Goal: Information Seeking & Learning: Understand process/instructions

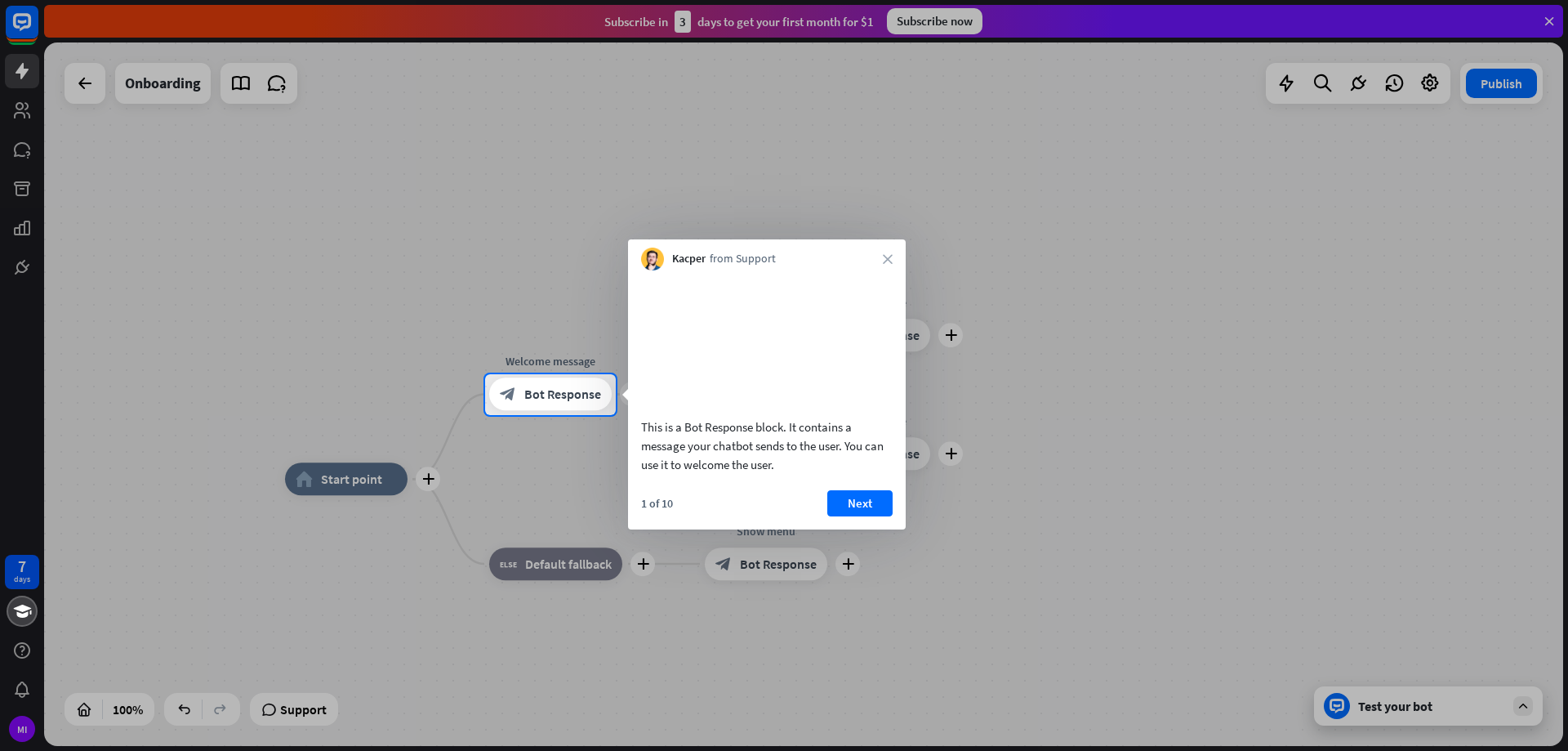
click at [16, 102] on div at bounding box center [784, 187] width 1568 height 374
click at [32, 19] on div at bounding box center [784, 187] width 1568 height 374
click at [865, 516] on button "Next" at bounding box center [860, 503] width 65 height 27
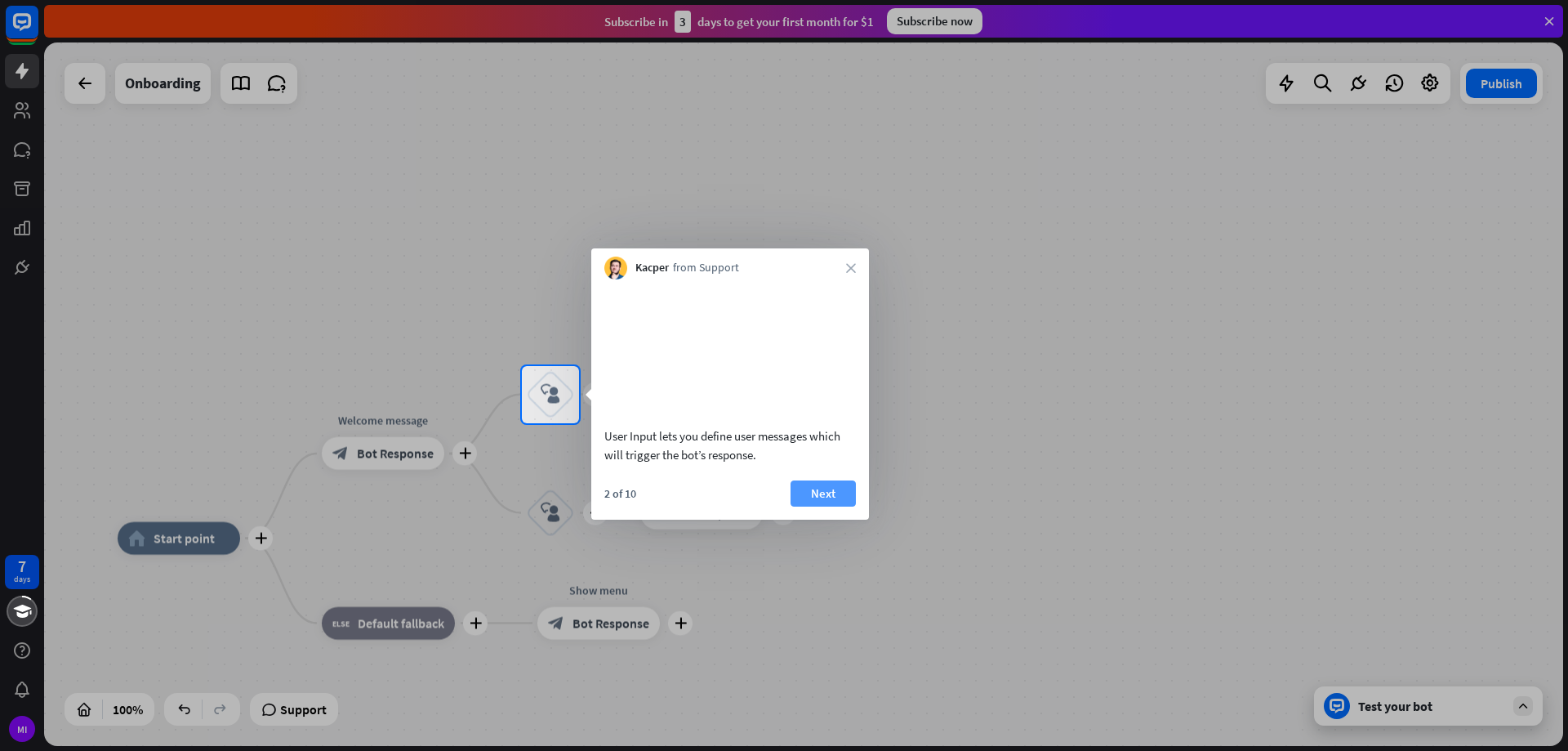
click at [805, 507] on button "Next" at bounding box center [823, 494] width 65 height 27
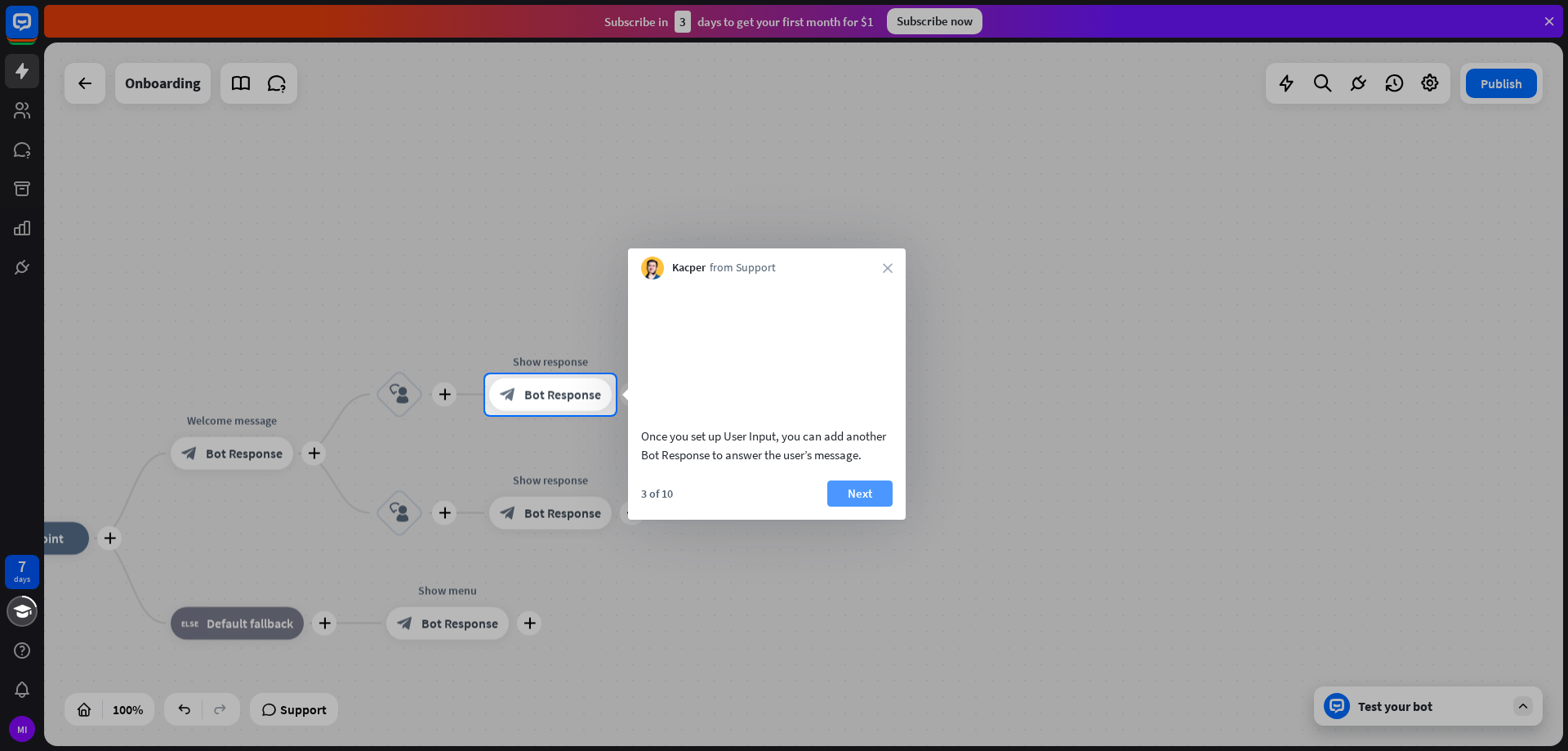
click at [856, 507] on button "Next" at bounding box center [860, 494] width 65 height 27
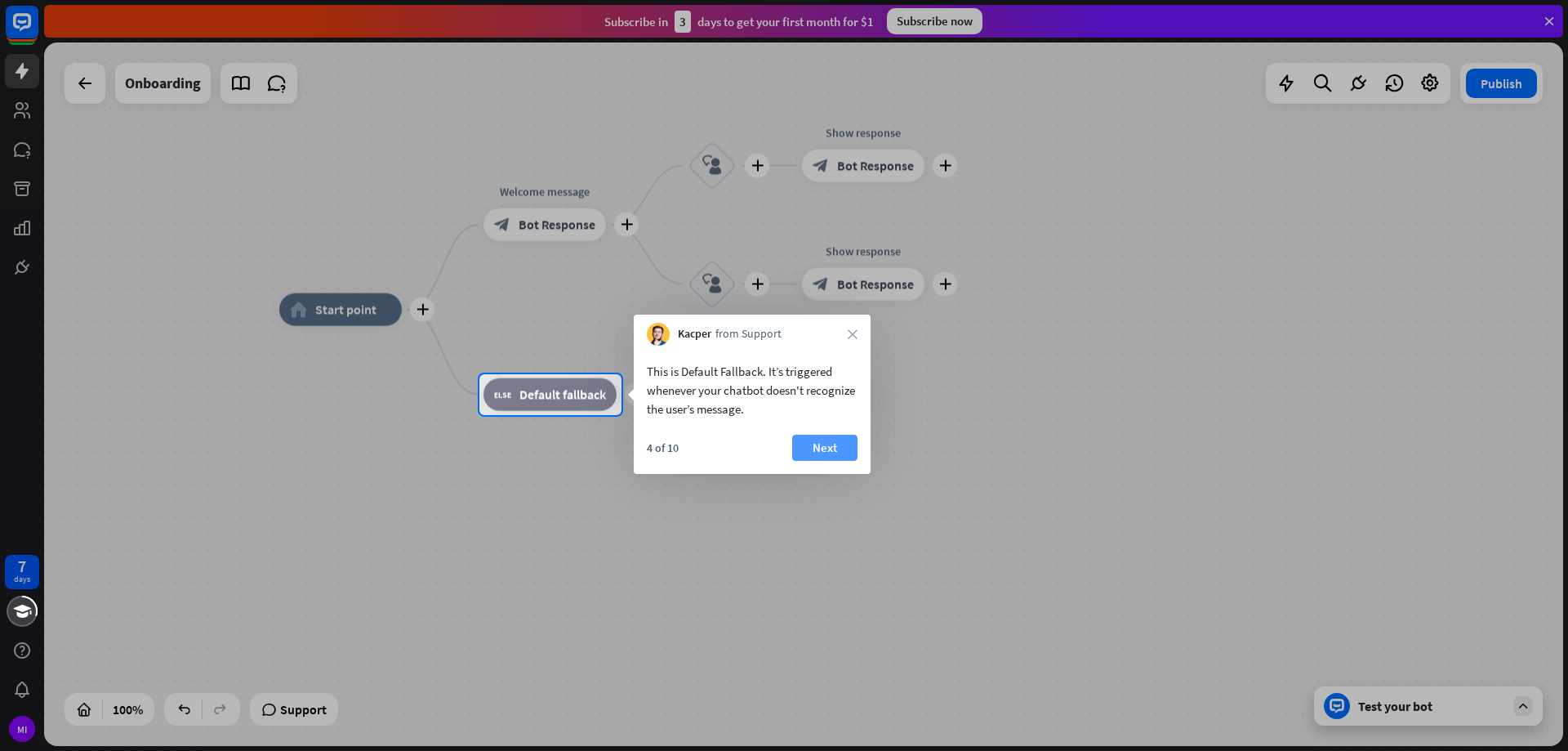
click at [821, 445] on button "Next" at bounding box center [825, 448] width 65 height 27
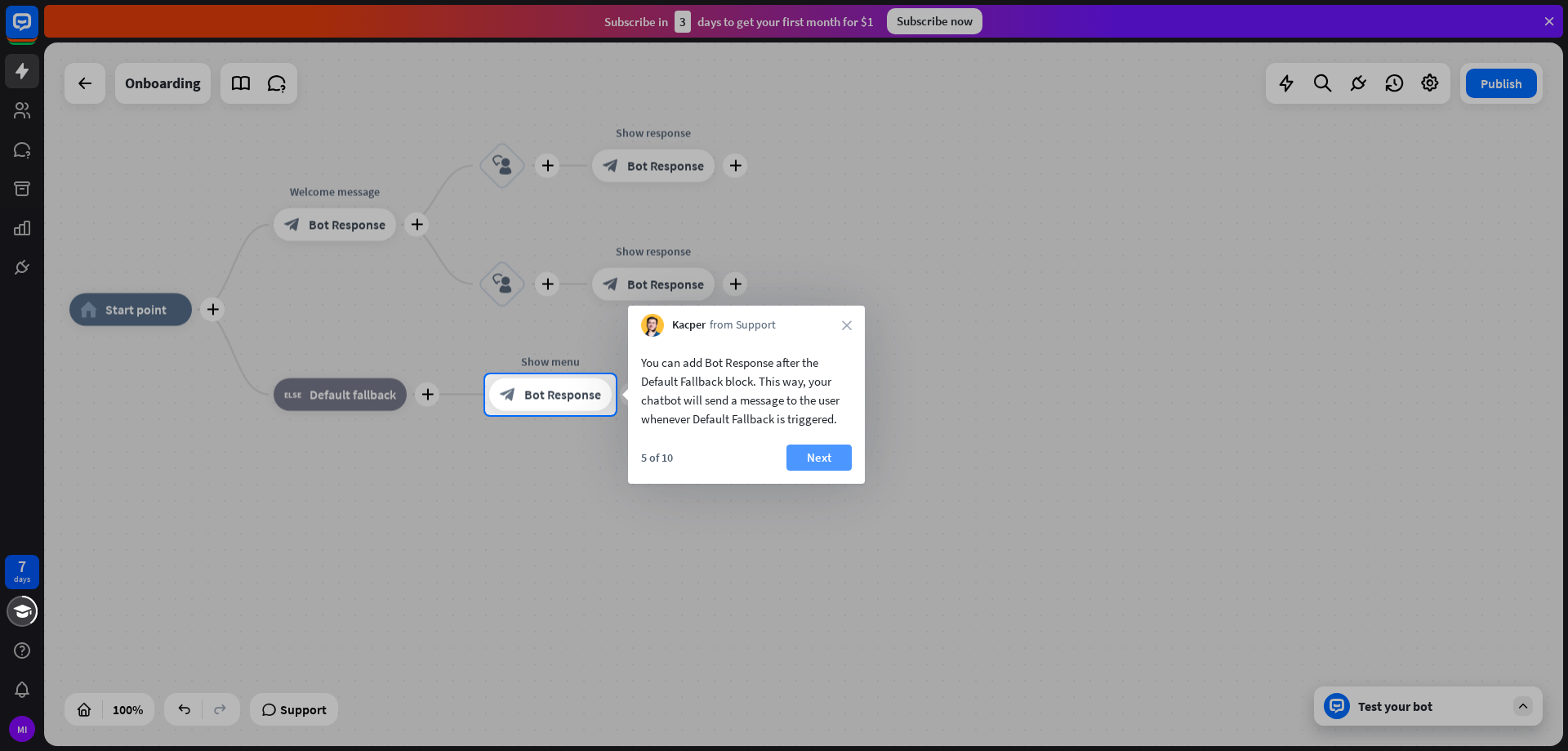
click at [819, 460] on button "Next" at bounding box center [819, 458] width 65 height 27
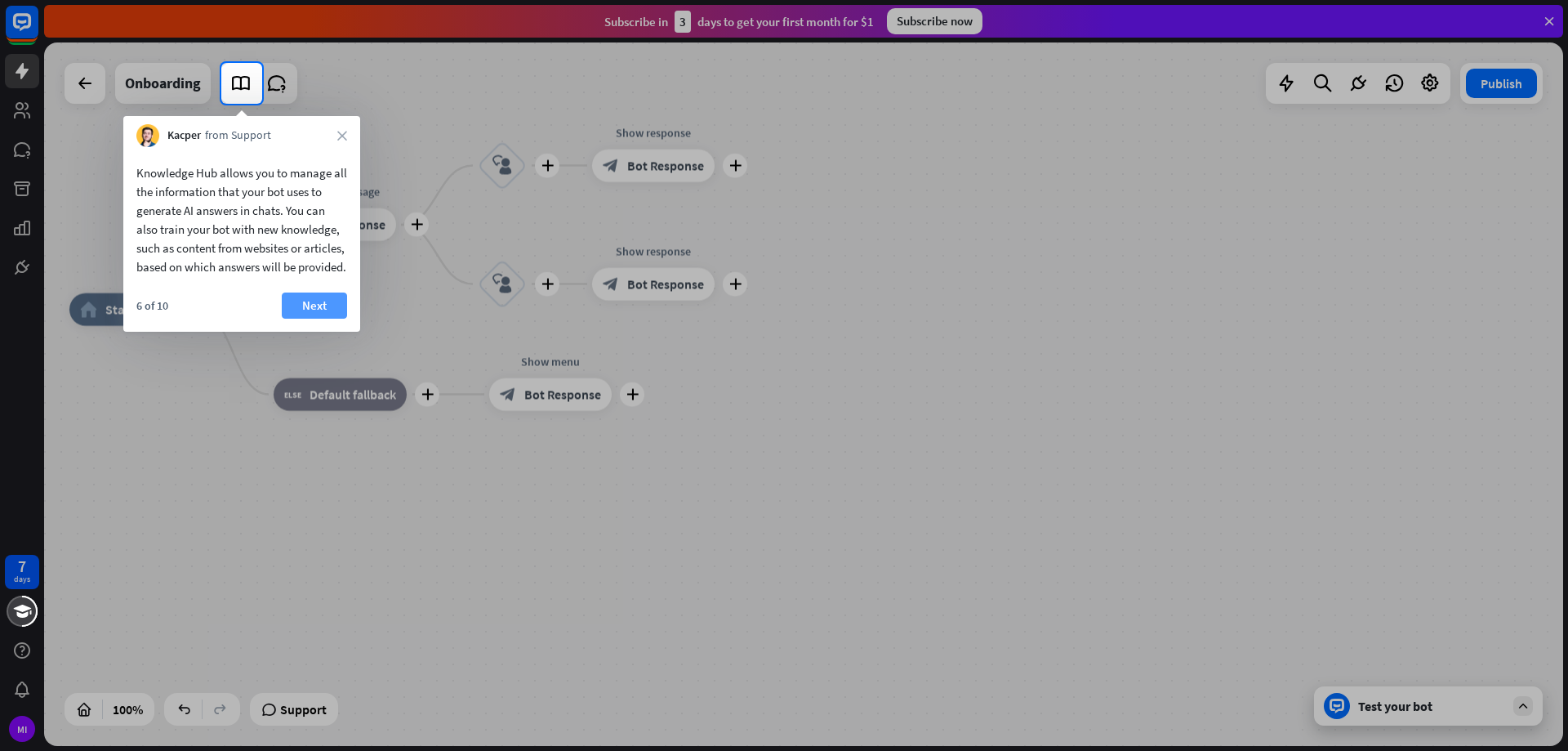
click at [324, 319] on button "Next" at bounding box center [314, 306] width 65 height 27
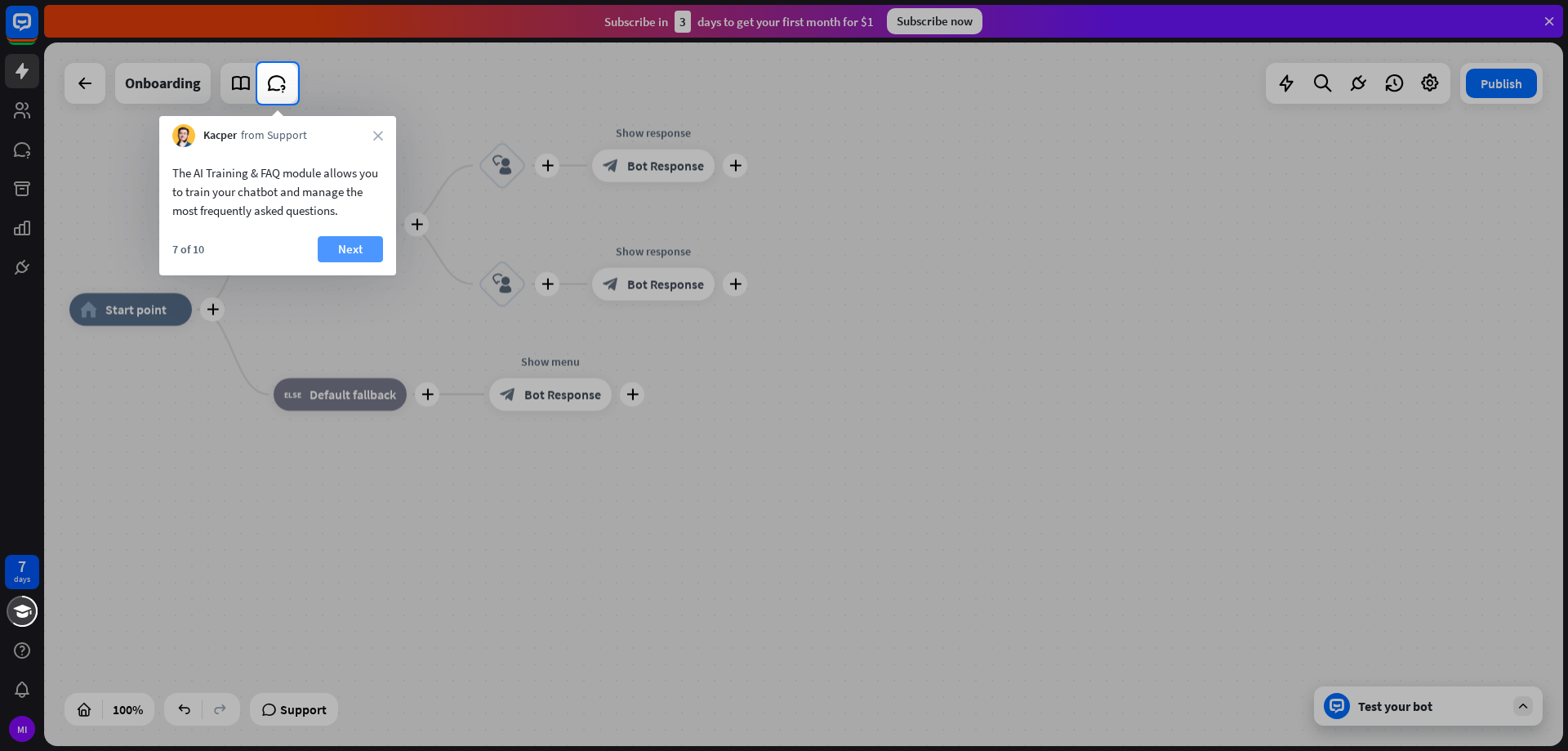
click at [352, 249] on button "Next" at bounding box center [350, 250] width 65 height 27
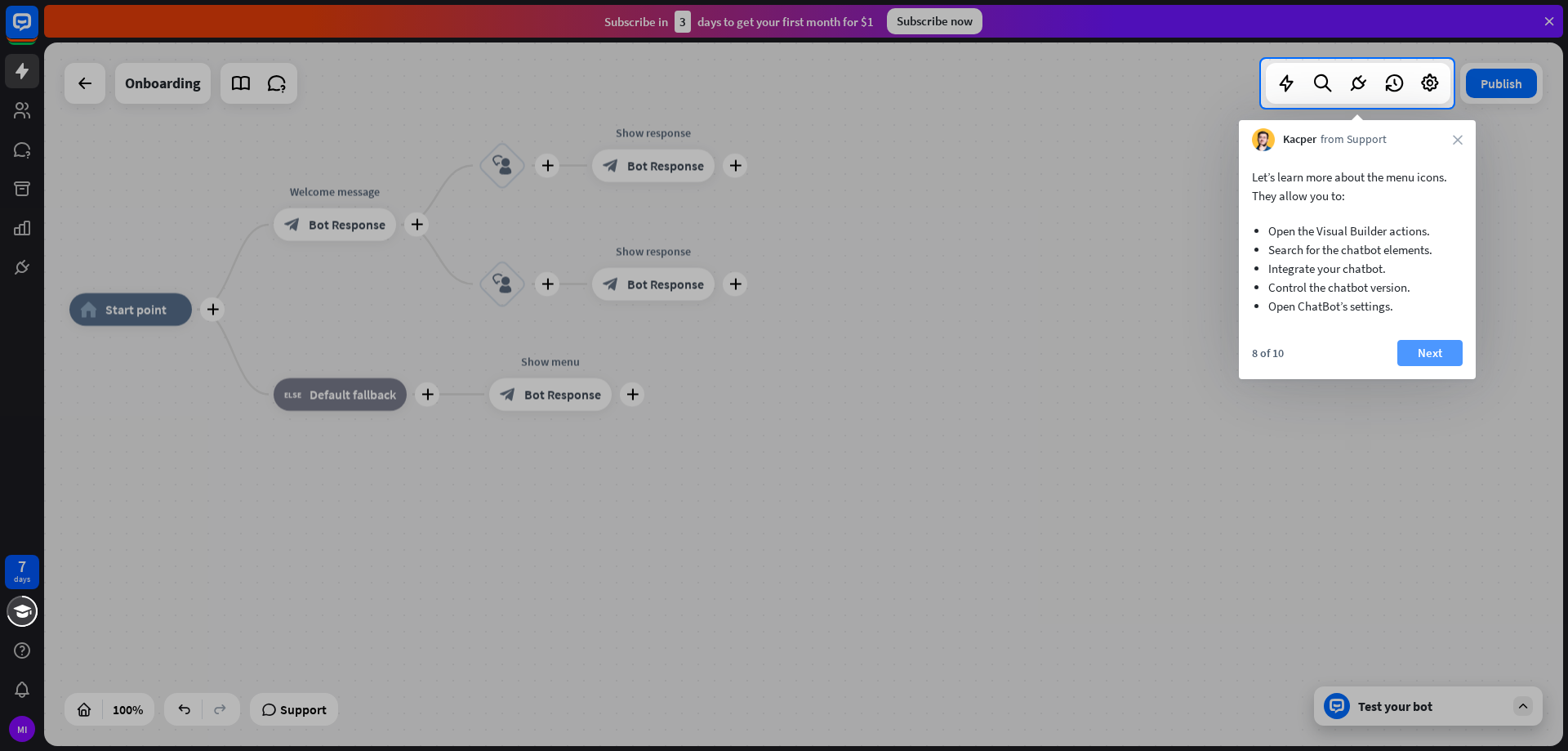
click at [1439, 351] on button "Next" at bounding box center [1430, 353] width 65 height 27
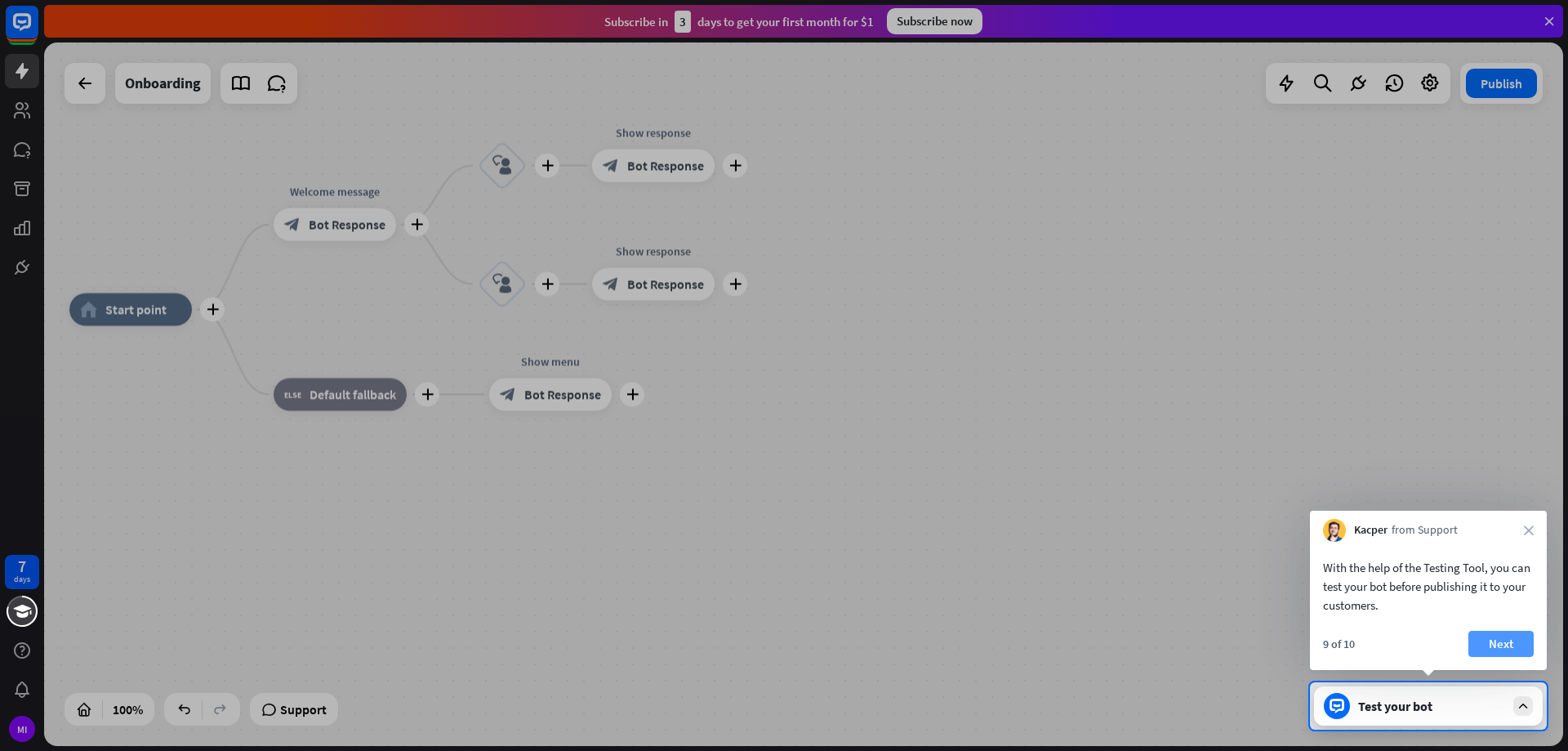
click at [1501, 636] on button "Next" at bounding box center [1501, 644] width 65 height 27
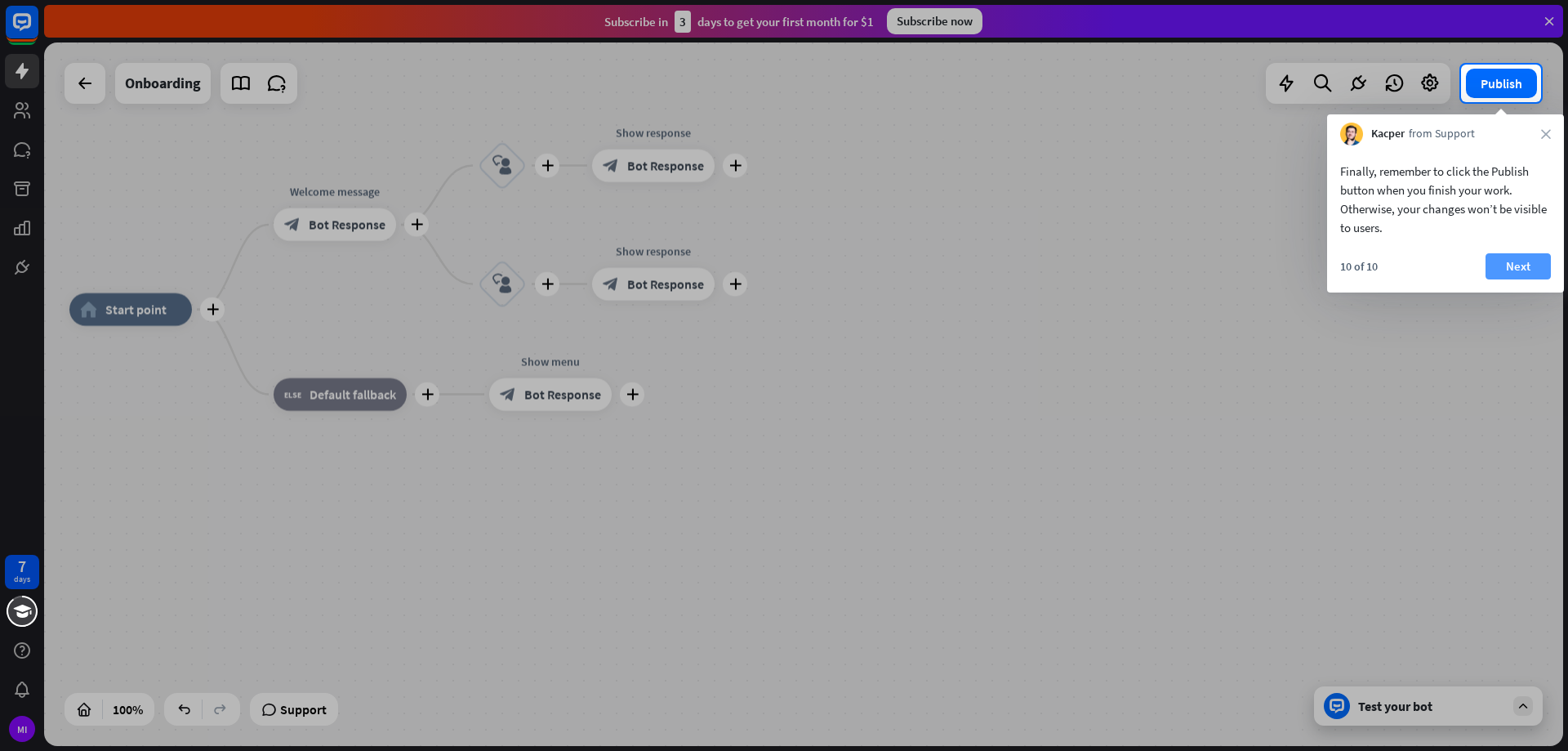
click at [1519, 267] on button "Next" at bounding box center [1519, 267] width 65 height 27
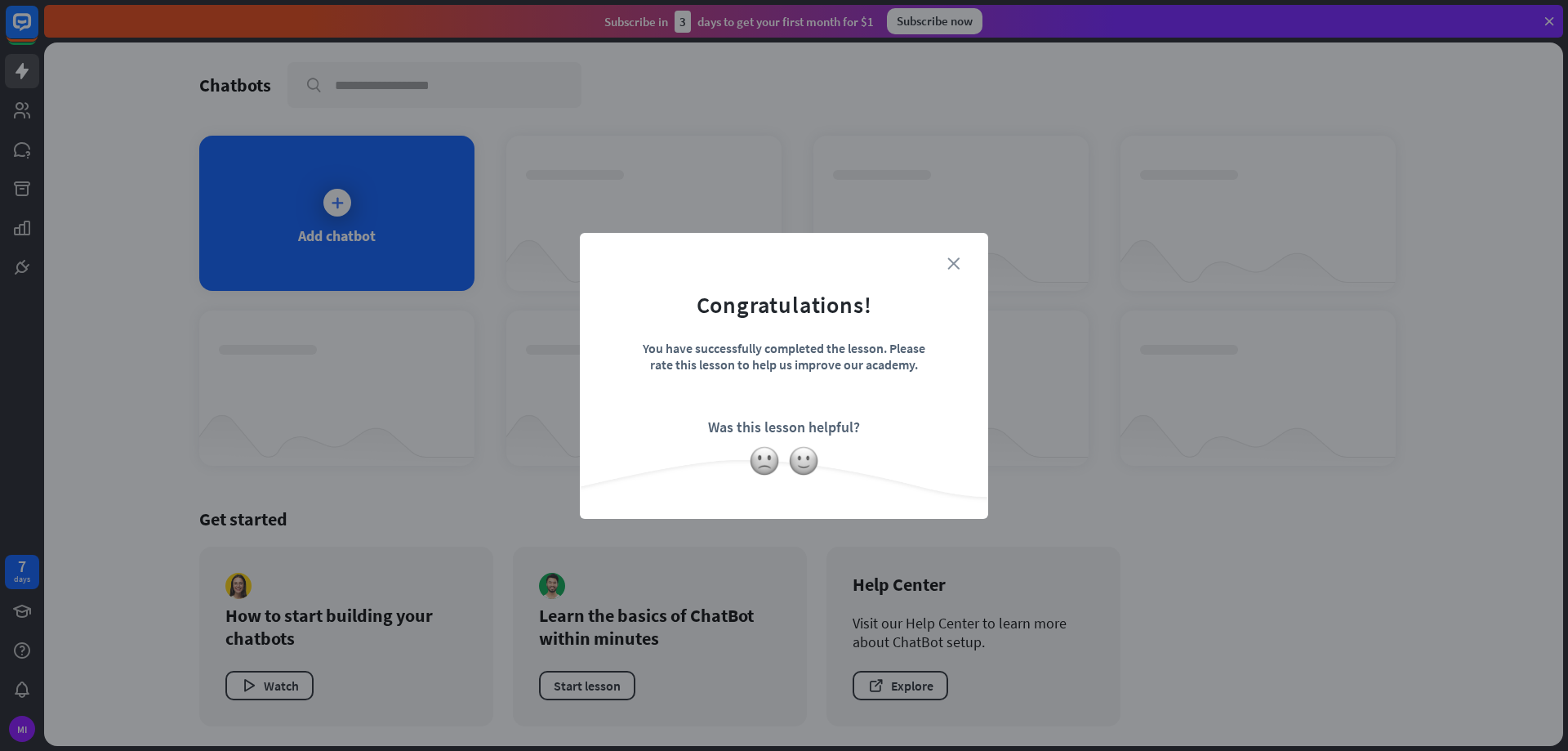
click at [952, 257] on icon "close" at bounding box center [953, 263] width 12 height 12
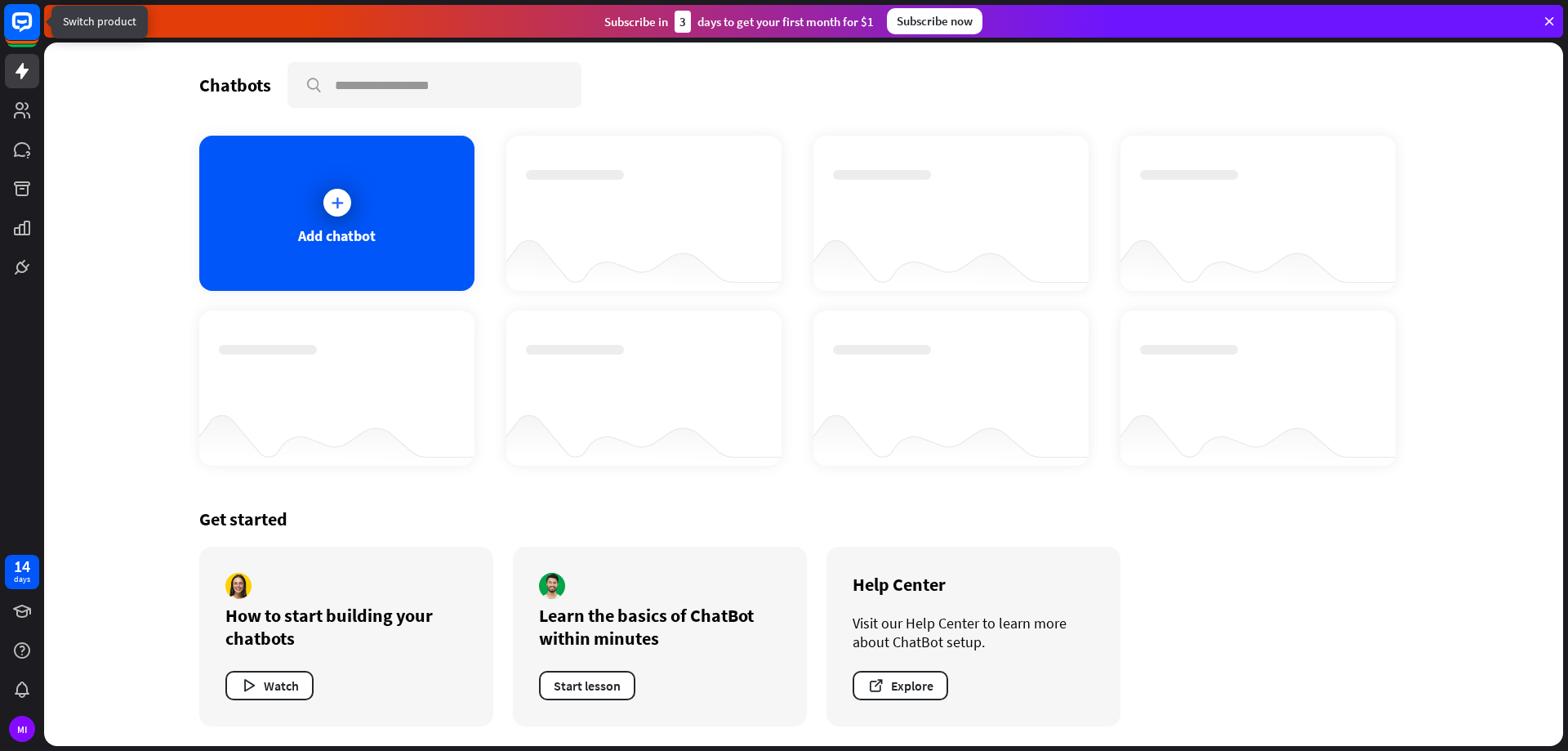
click at [28, 22] on rect at bounding box center [22, 22] width 36 height 36
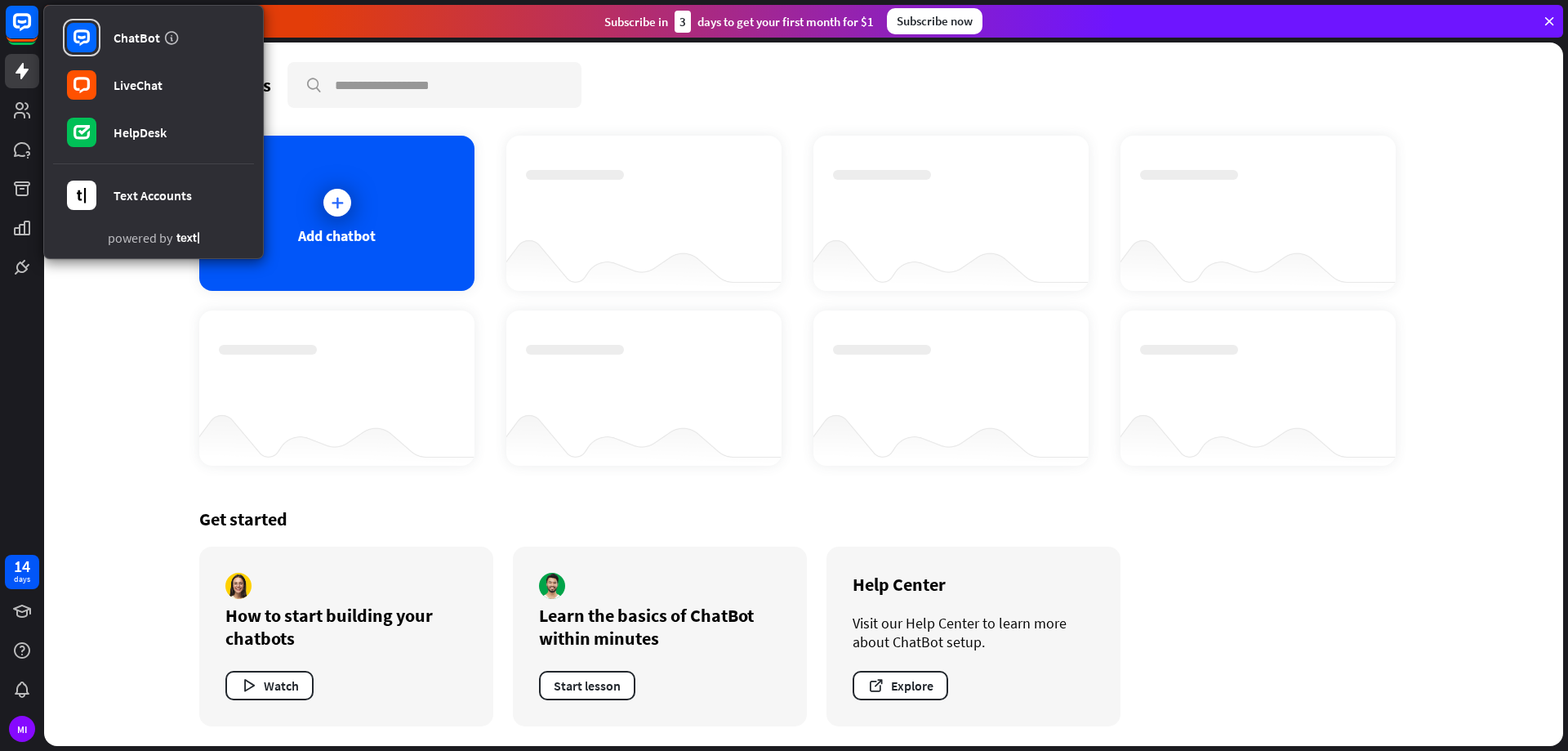
click at [401, 479] on div "Chatbots search Add chatbot Get started How to start building your chatbots Wat…" at bounding box center [803, 394] width 1307 height 704
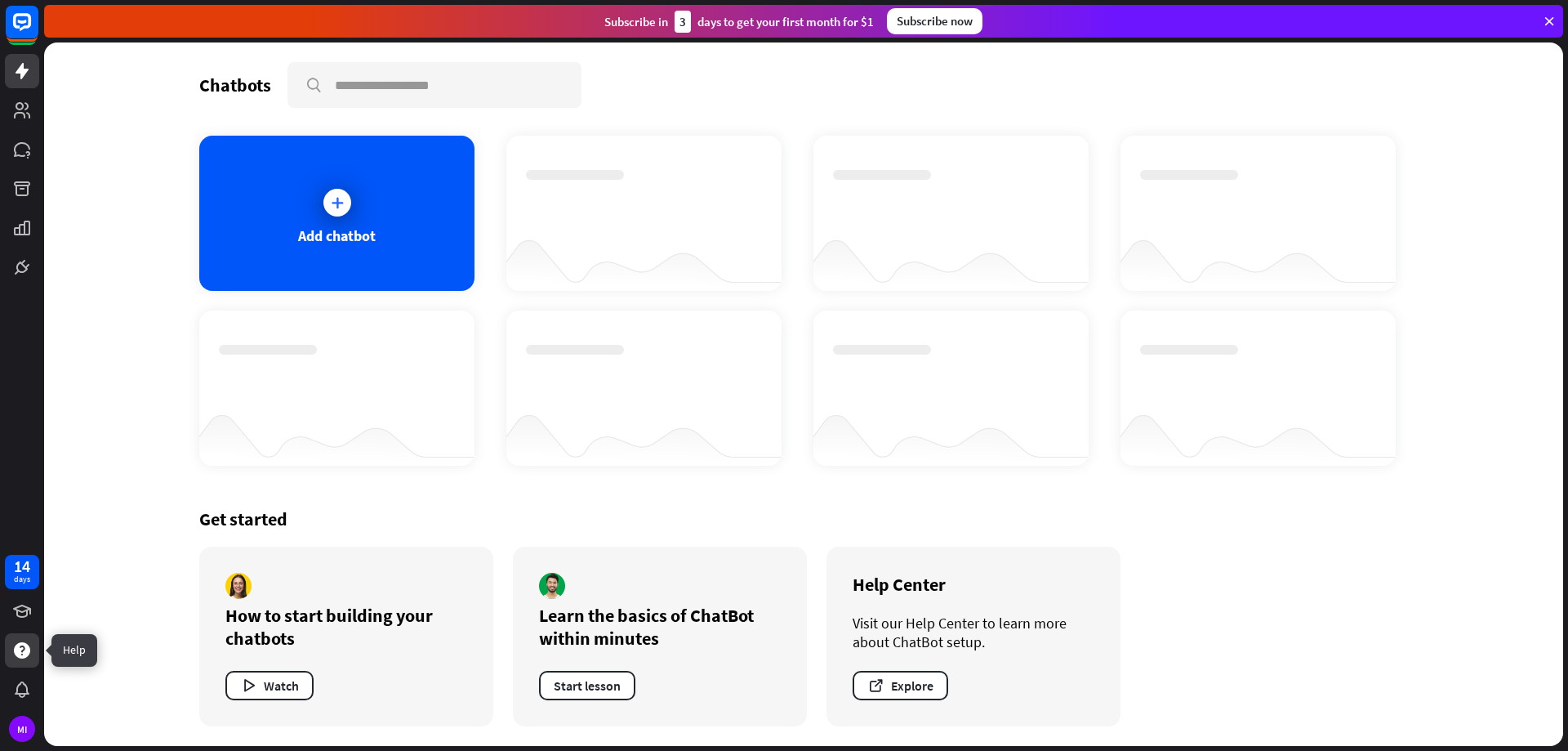
click at [18, 643] on icon at bounding box center [22, 650] width 20 height 20
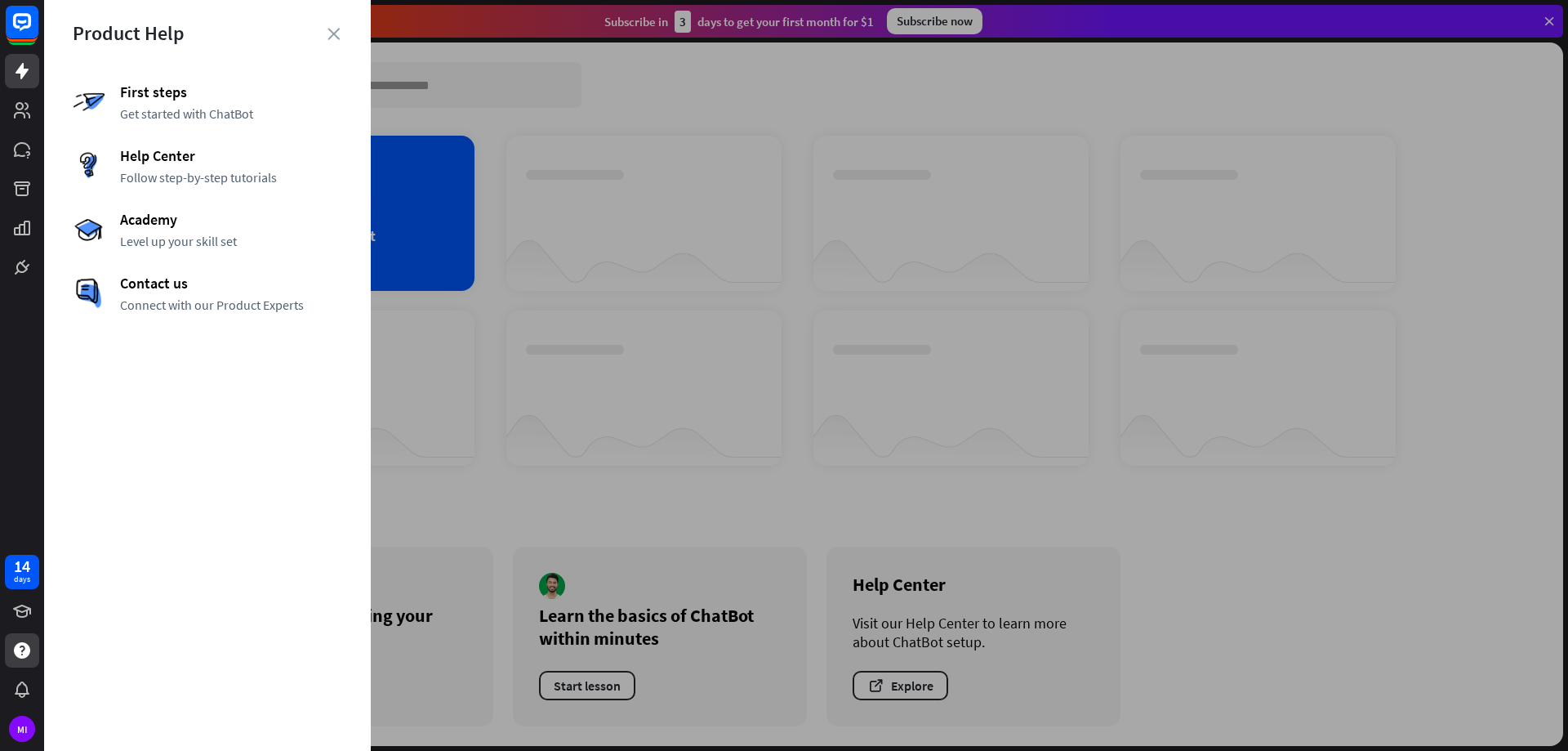
click at [698, 259] on div at bounding box center [806, 375] width 1524 height 751
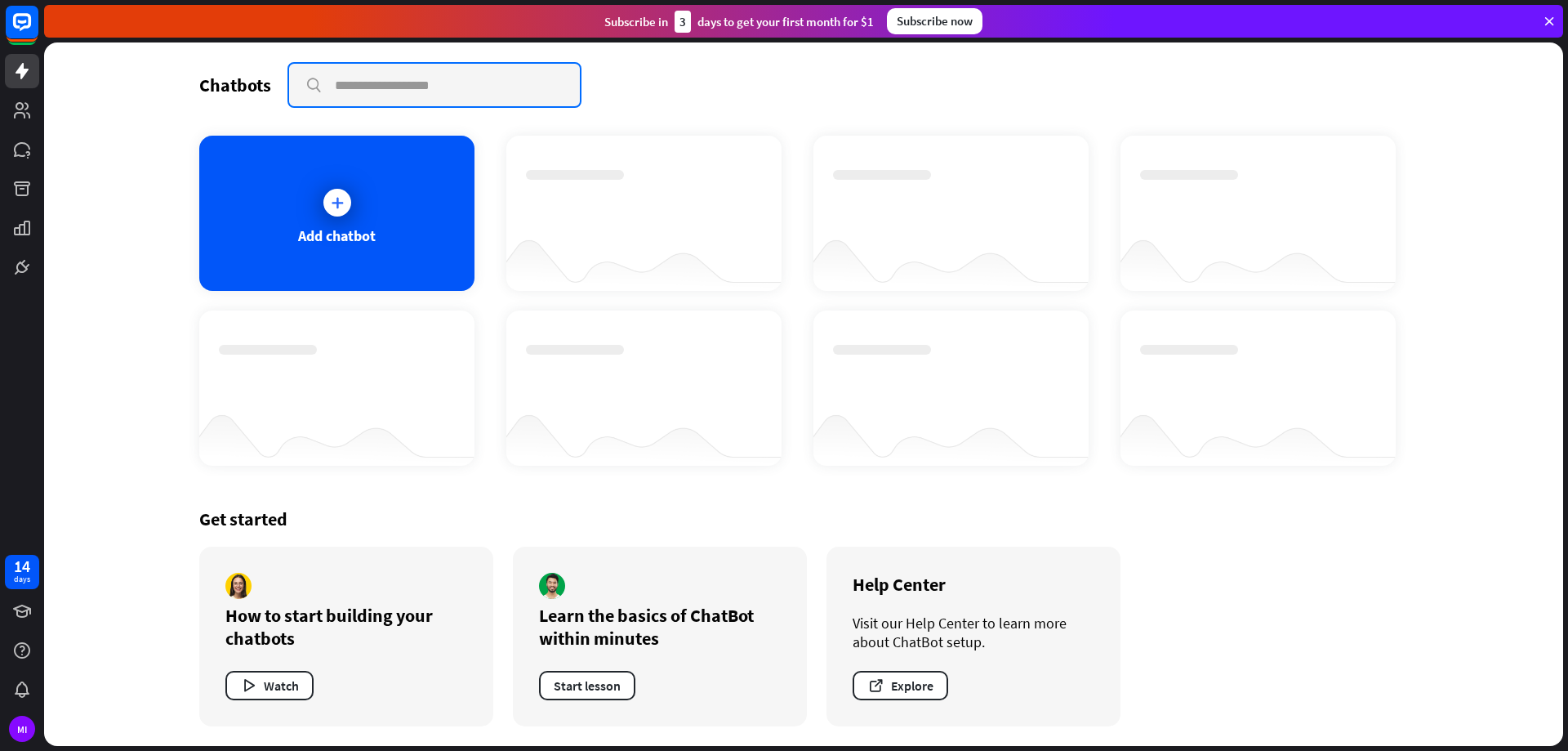
click at [376, 79] on input "text" at bounding box center [435, 84] width 290 height 43
click at [16, 724] on div "MI" at bounding box center [22, 729] width 27 height 27
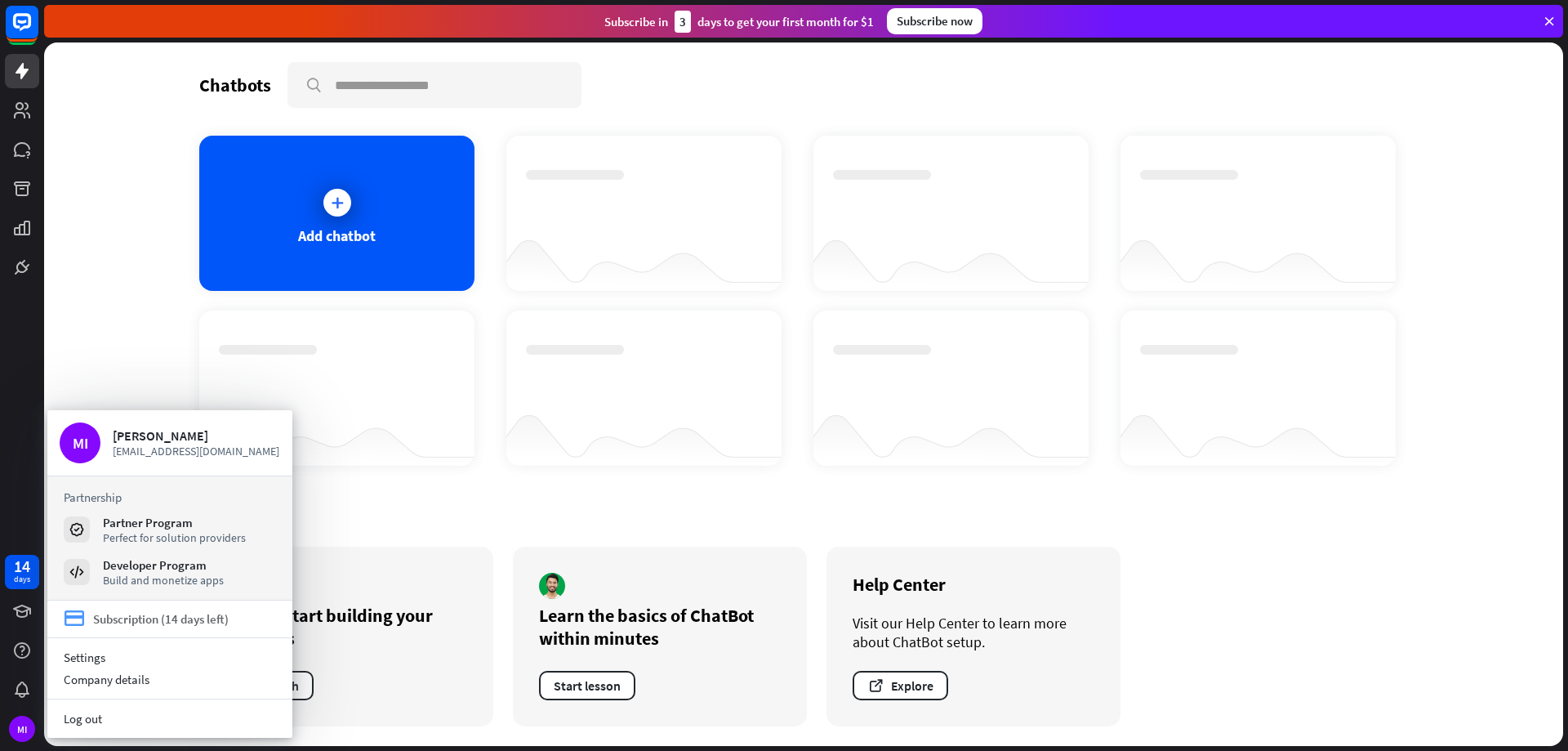
click at [153, 614] on div "Subscription (14 days left)" at bounding box center [160, 619] width 136 height 15
